Goal: Task Accomplishment & Management: Manage account settings

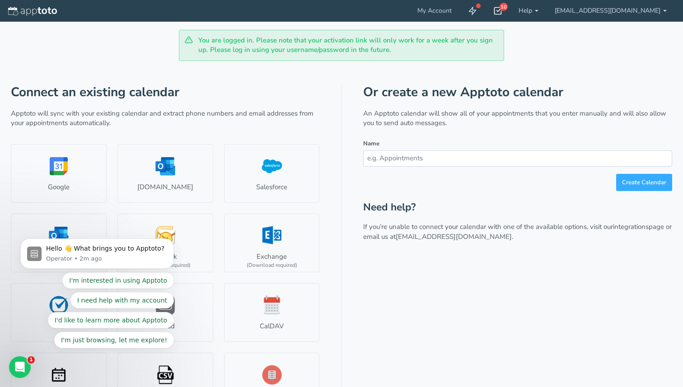
click at [510, 16] on div "10" at bounding box center [497, 11] width 25 height 22
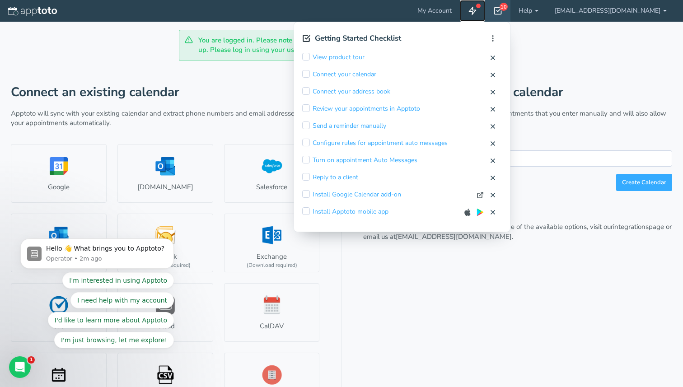
click at [477, 12] on icon at bounding box center [472, 10] width 9 height 9
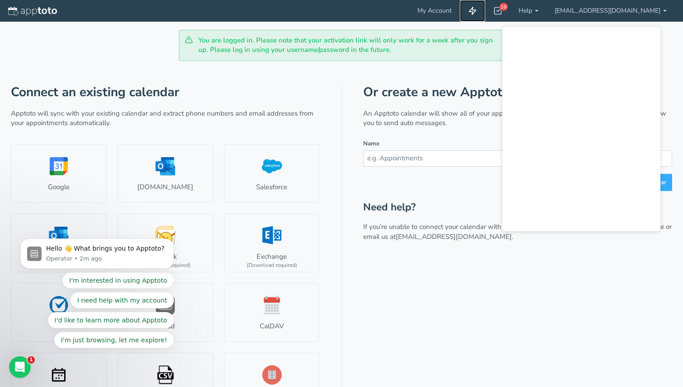
click at [477, 12] on icon at bounding box center [472, 10] width 9 height 9
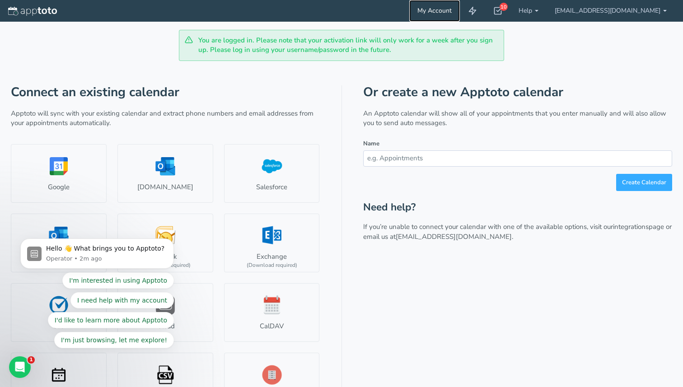
click at [460, 9] on link "My Account" at bounding box center [434, 11] width 51 height 22
